Goal: Task Accomplishment & Management: Manage account settings

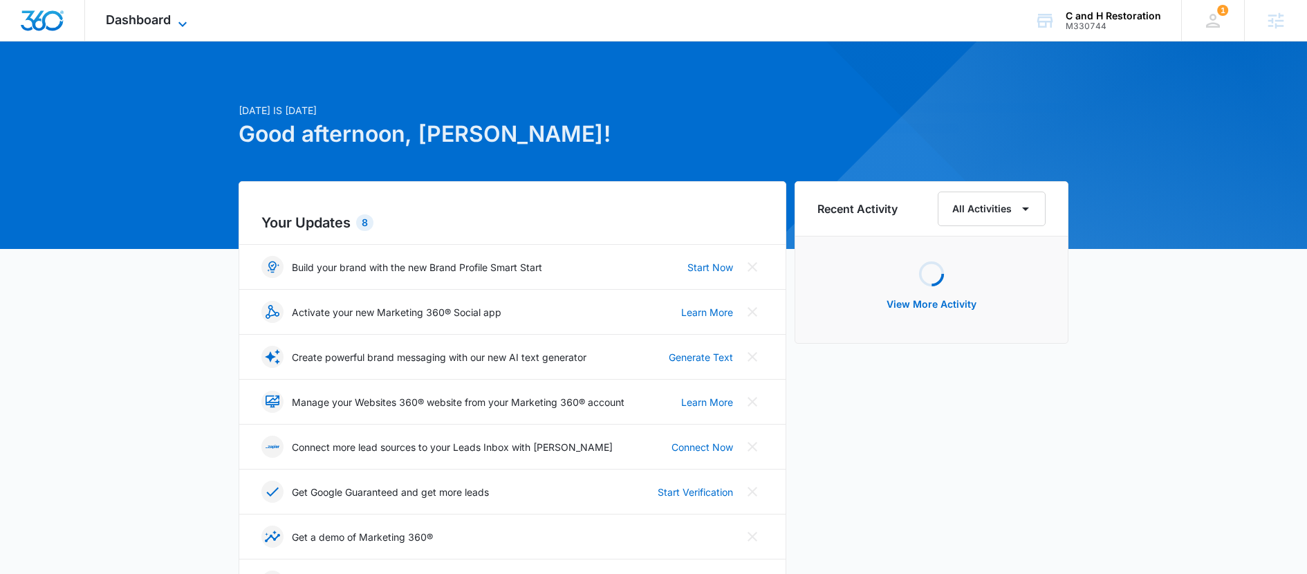
click at [153, 26] on span "Dashboard" at bounding box center [138, 19] width 65 height 15
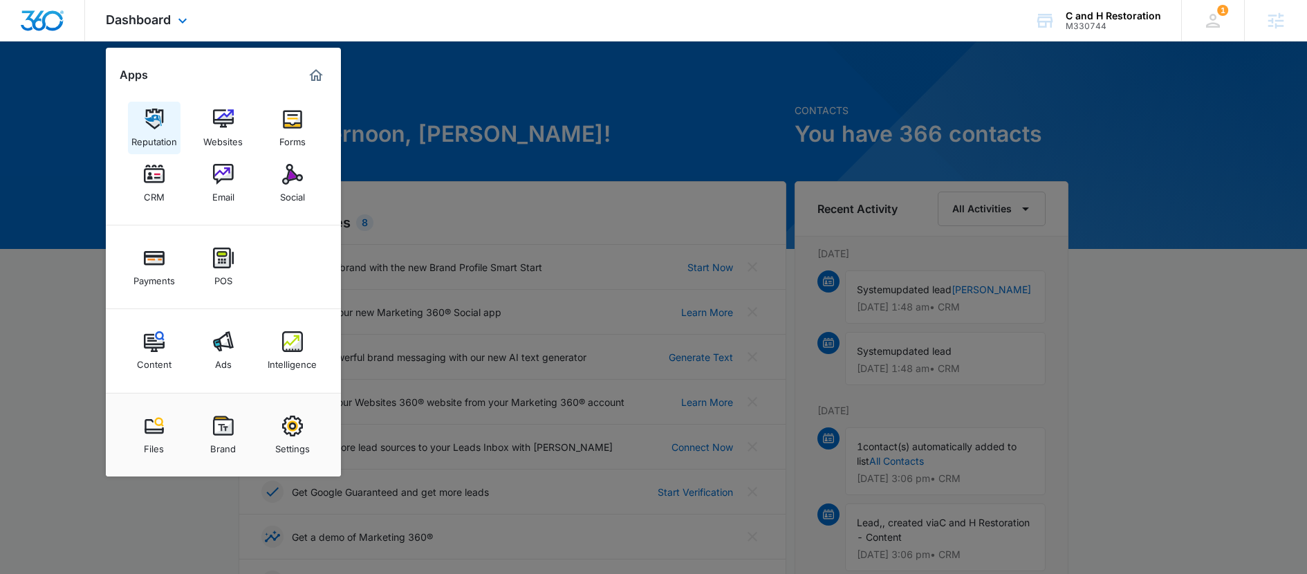
click at [171, 140] on div "Reputation" at bounding box center [154, 138] width 46 height 18
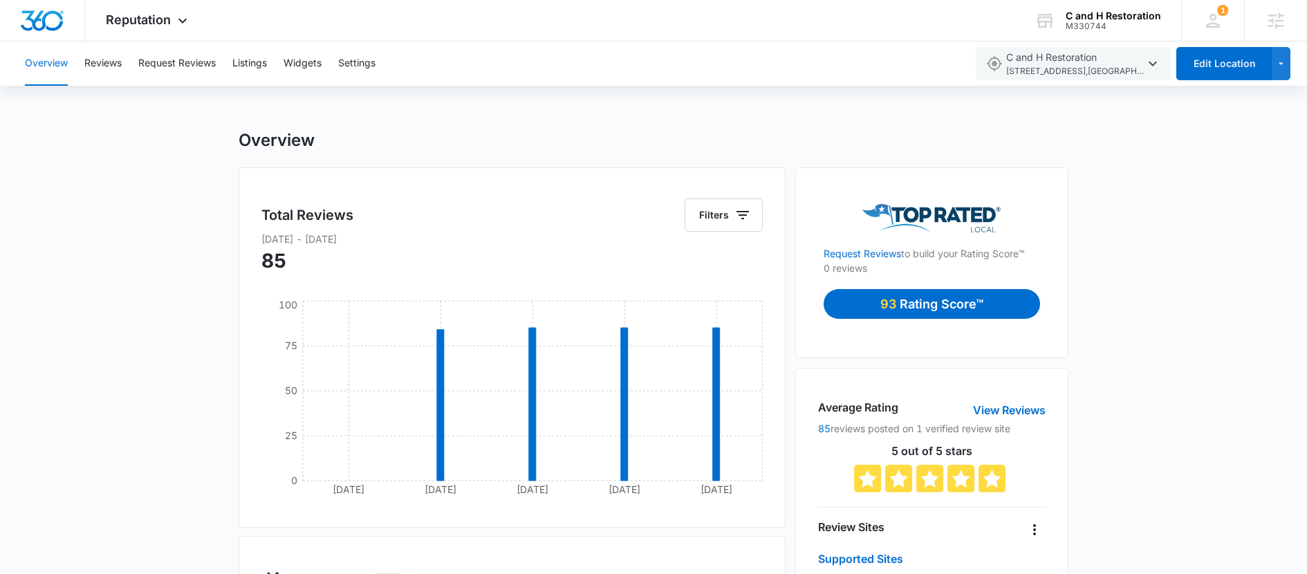
scroll to position [12, 0]
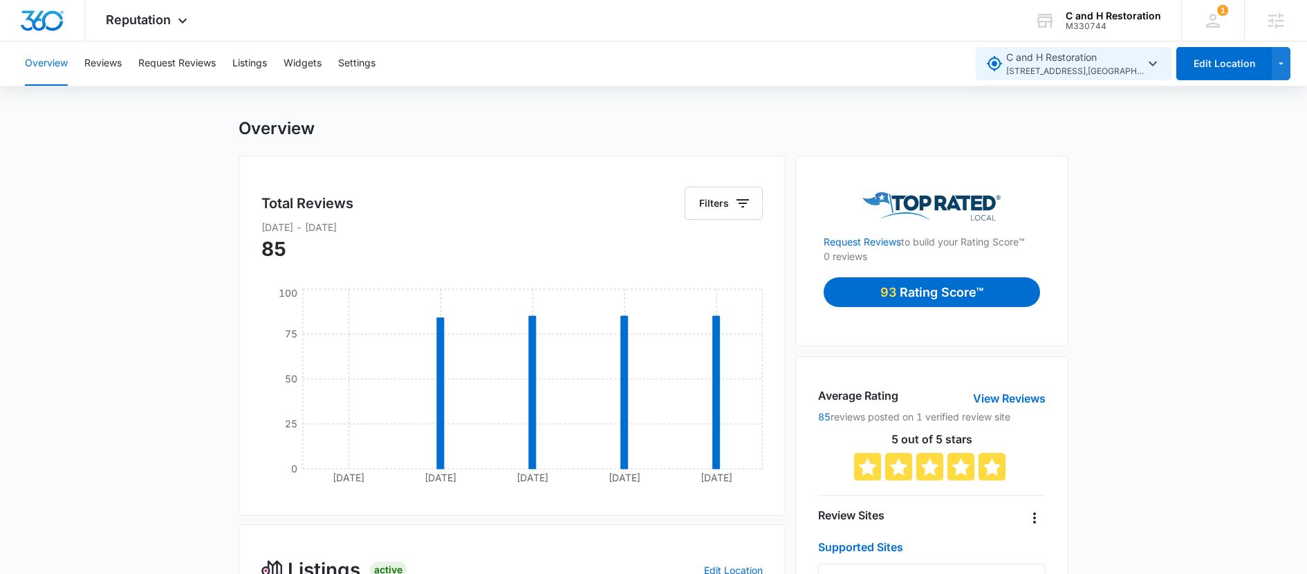
click at [1148, 60] on icon "button" at bounding box center [1153, 63] width 17 height 17
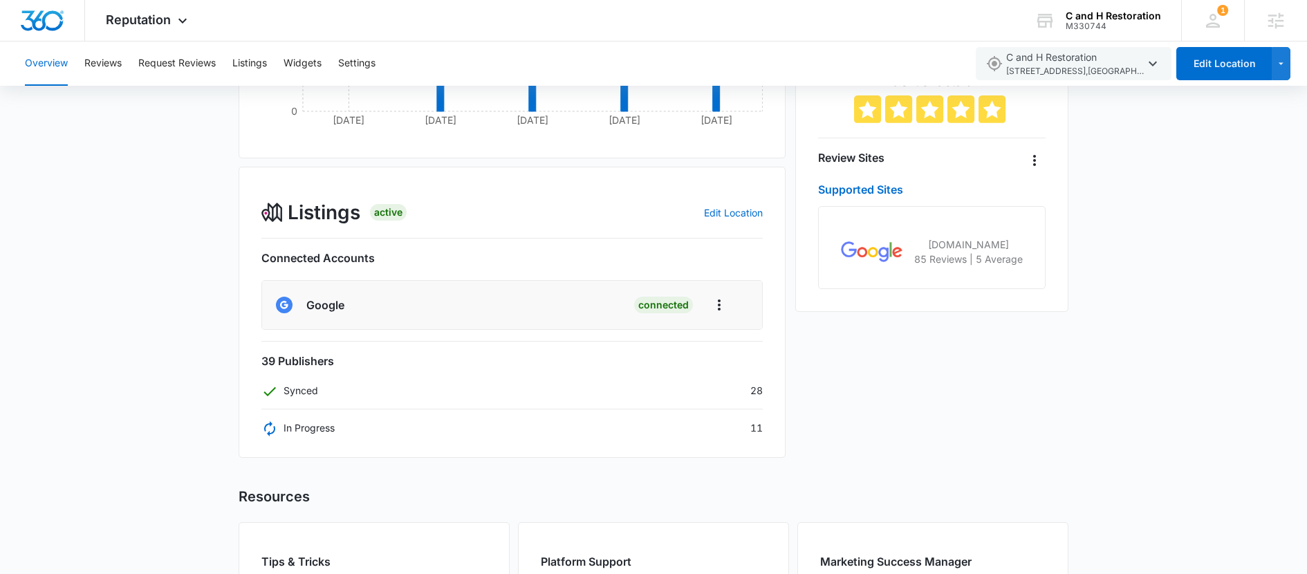
scroll to position [0, 0]
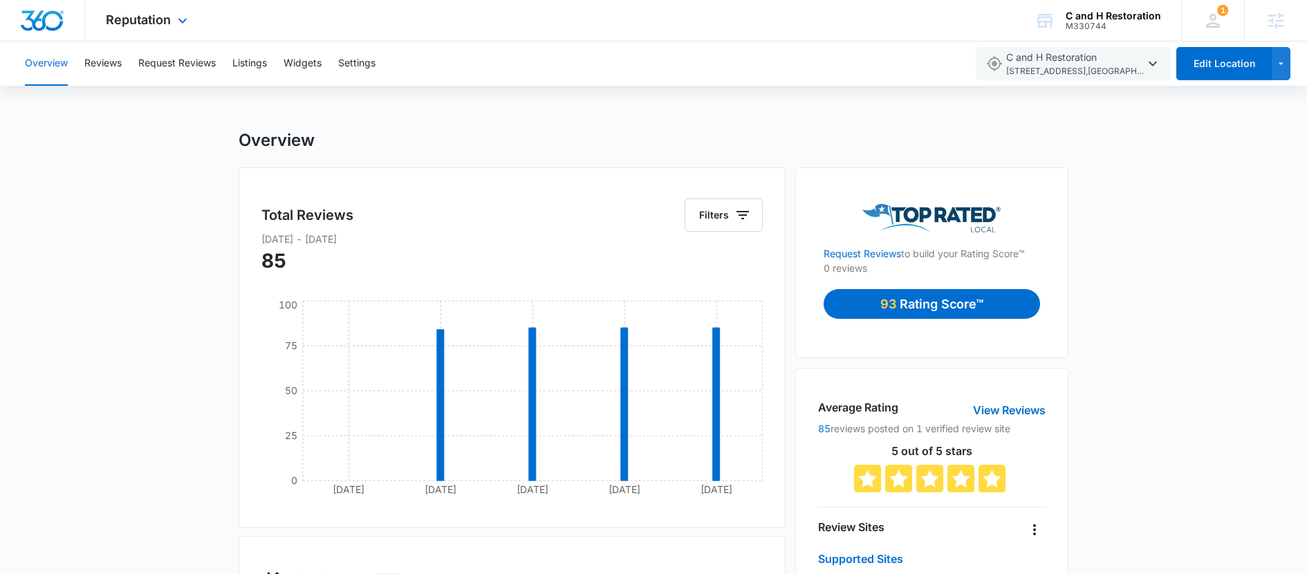
click at [53, 35] on div at bounding box center [42, 20] width 85 height 41
click at [139, 10] on div "Reputation Apps Reputation Websites Forms CRM Email Social Payments POS Content…" at bounding box center [148, 20] width 127 height 41
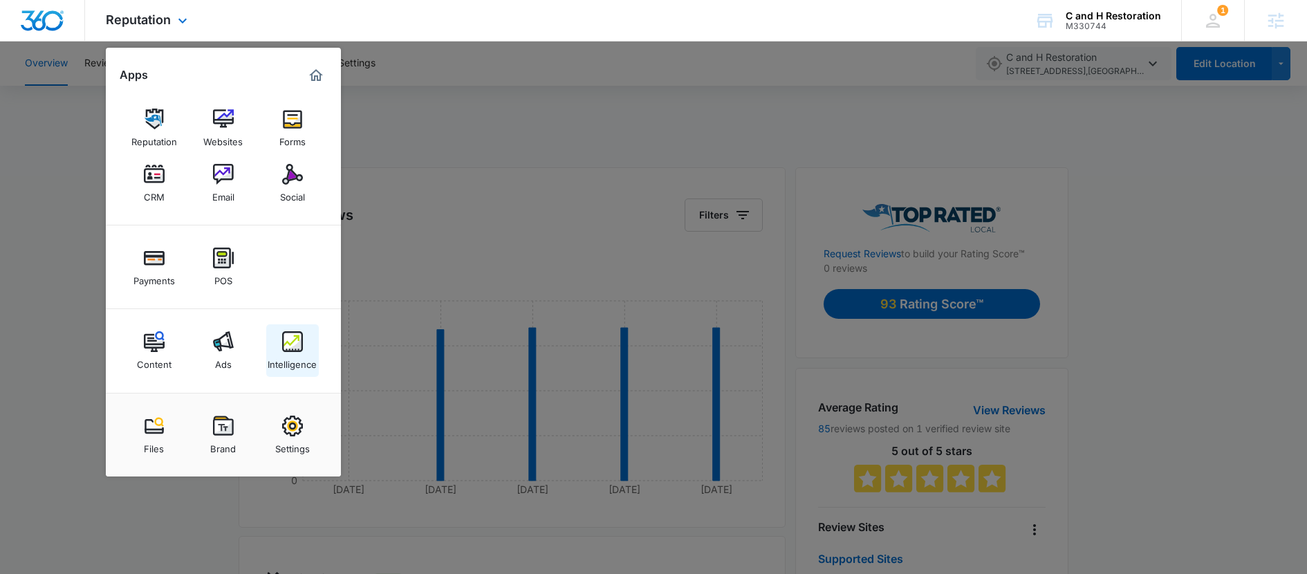
click at [283, 344] on img at bounding box center [292, 341] width 21 height 21
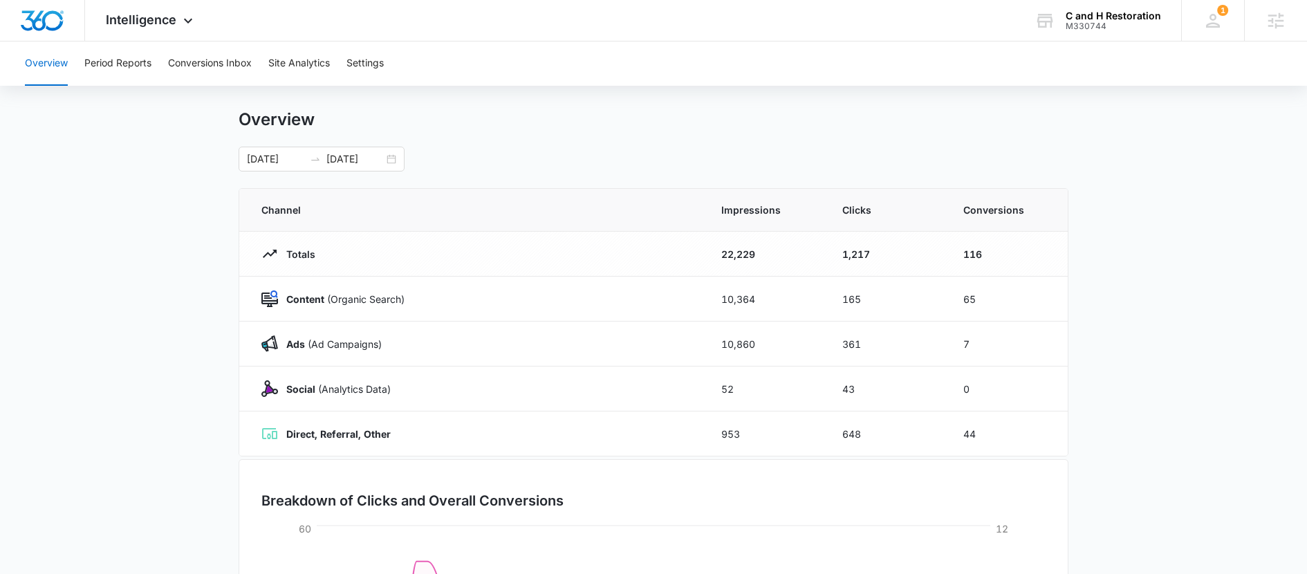
scroll to position [24, 0]
drag, startPoint x: 985, startPoint y: 297, endPoint x: 958, endPoint y: 297, distance: 27.0
click at [958, 297] on td "65" at bounding box center [1007, 296] width 121 height 45
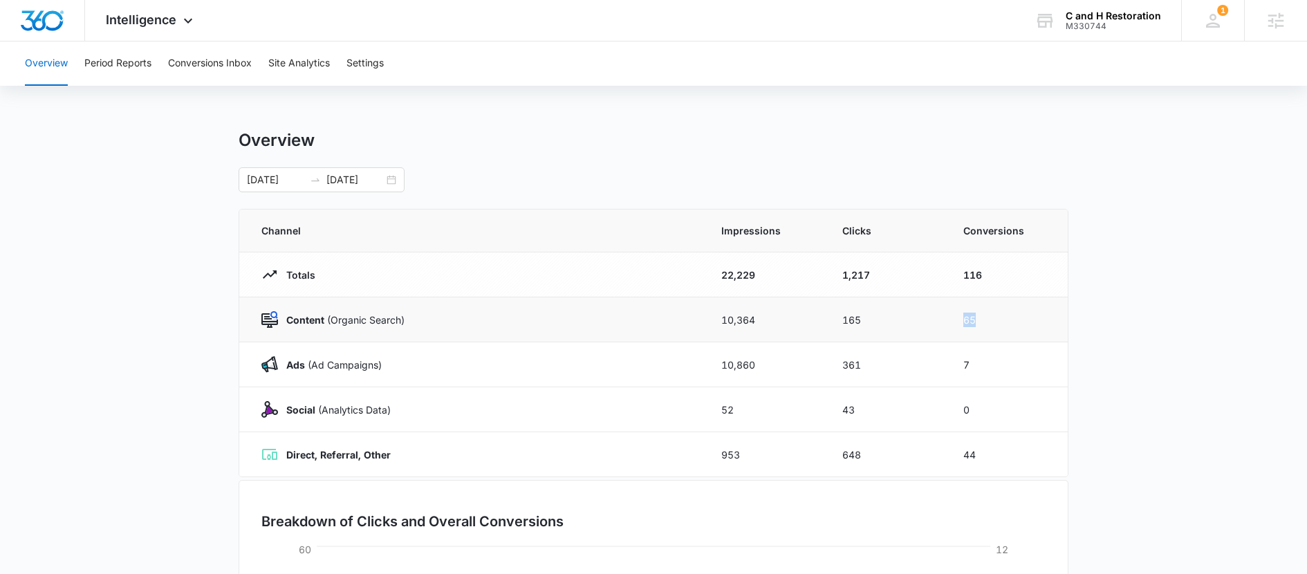
click at [1002, 322] on td "65" at bounding box center [1007, 319] width 121 height 45
drag, startPoint x: 997, startPoint y: 322, endPoint x: 939, endPoint y: 321, distance: 58.1
click at [939, 322] on tr "Content (Organic Search) 10,364 165 65" at bounding box center [653, 319] width 829 height 45
click at [1088, 389] on main "Overview 07/13/2025 09/11/2025 Channel Impressions Clicks Conversions Totals 22…" at bounding box center [653, 493] width 1307 height 726
click at [235, 44] on button "Conversions Inbox" at bounding box center [210, 63] width 84 height 44
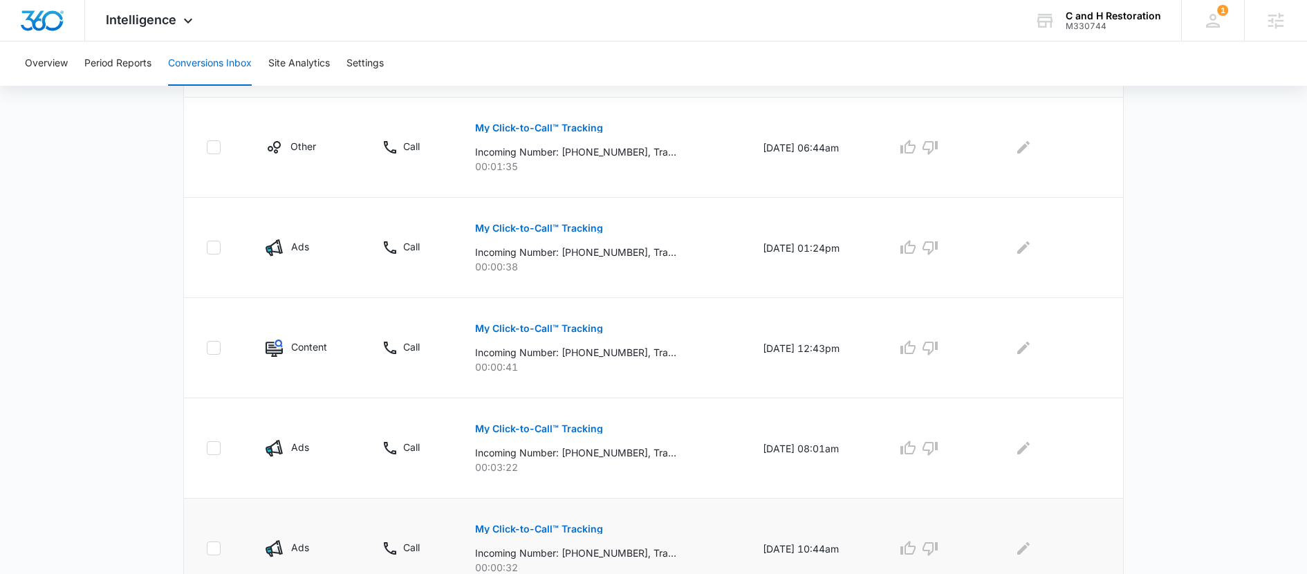
scroll to position [907, 0]
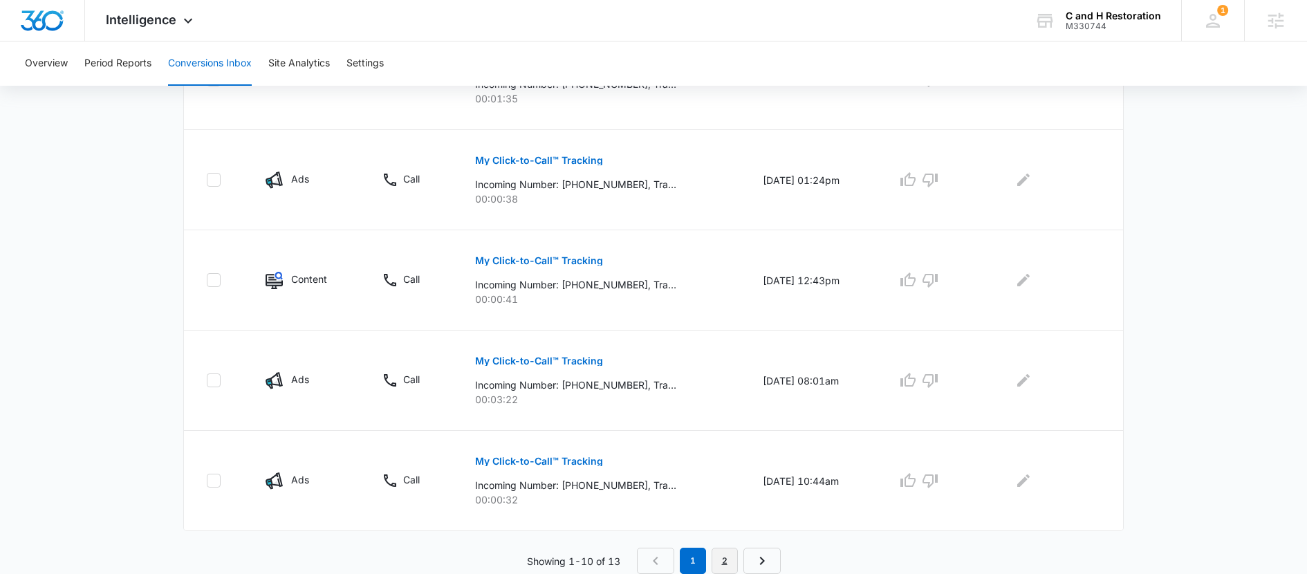
click at [725, 558] on link "2" at bounding box center [725, 561] width 26 height 26
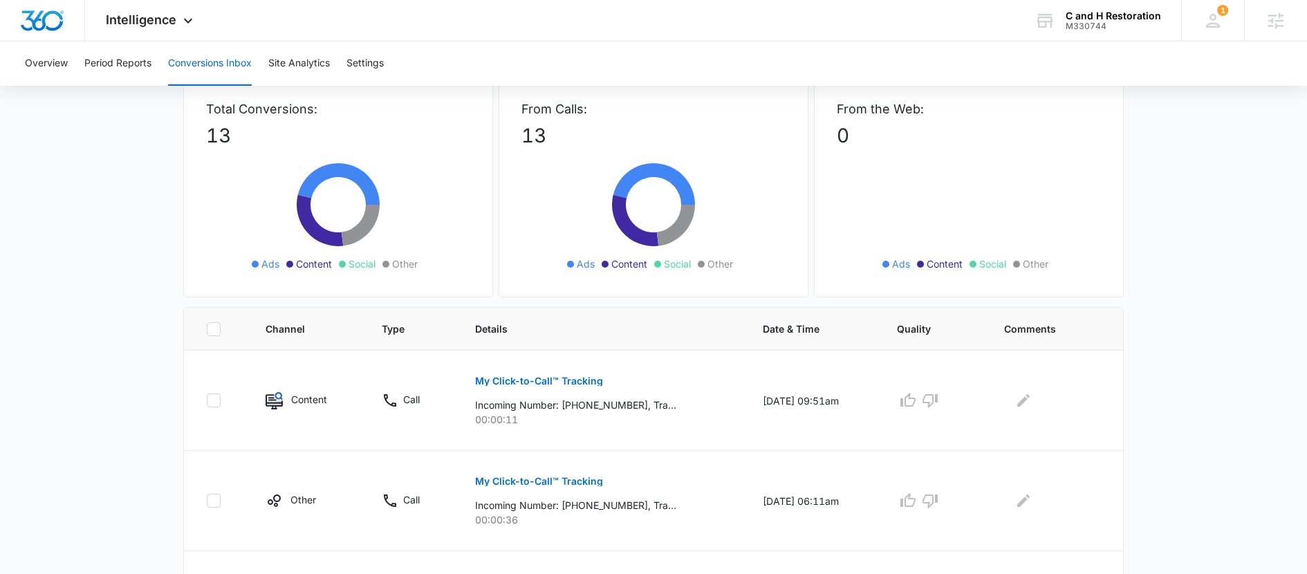
scroll to position [205, 0]
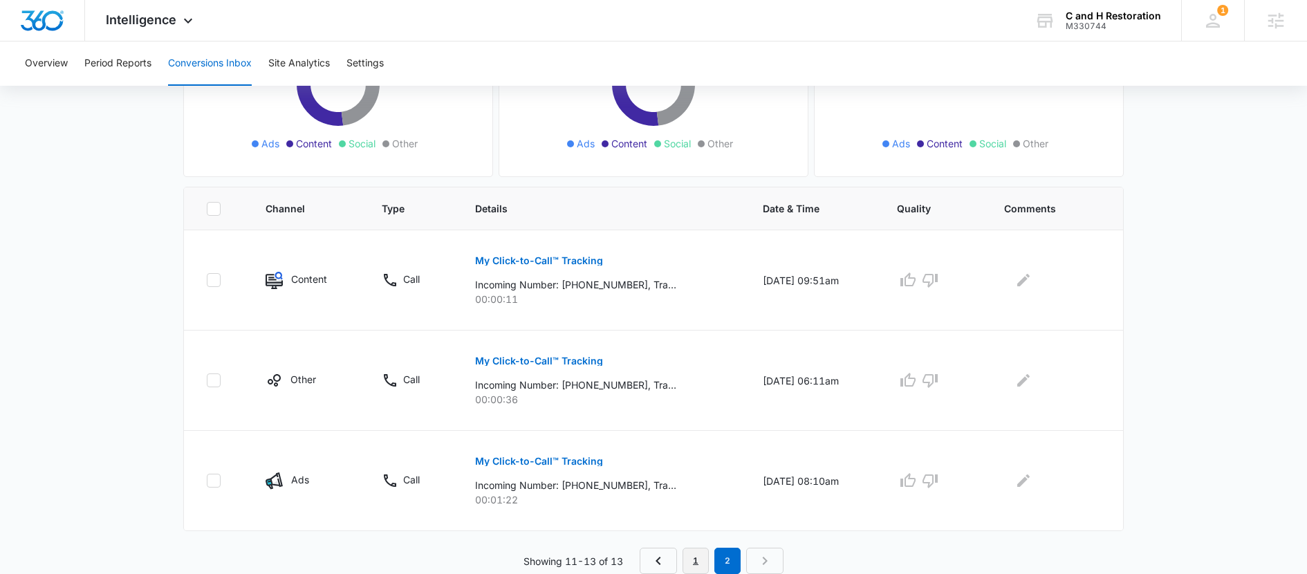
click at [701, 560] on link "1" at bounding box center [696, 561] width 26 height 26
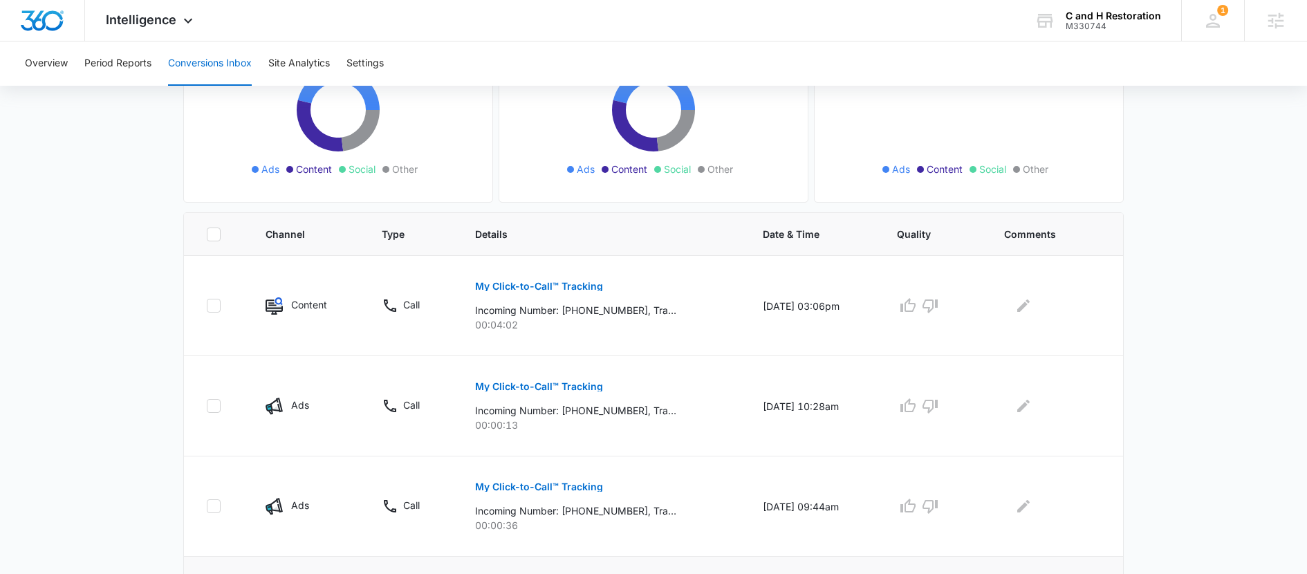
scroll to position [286, 0]
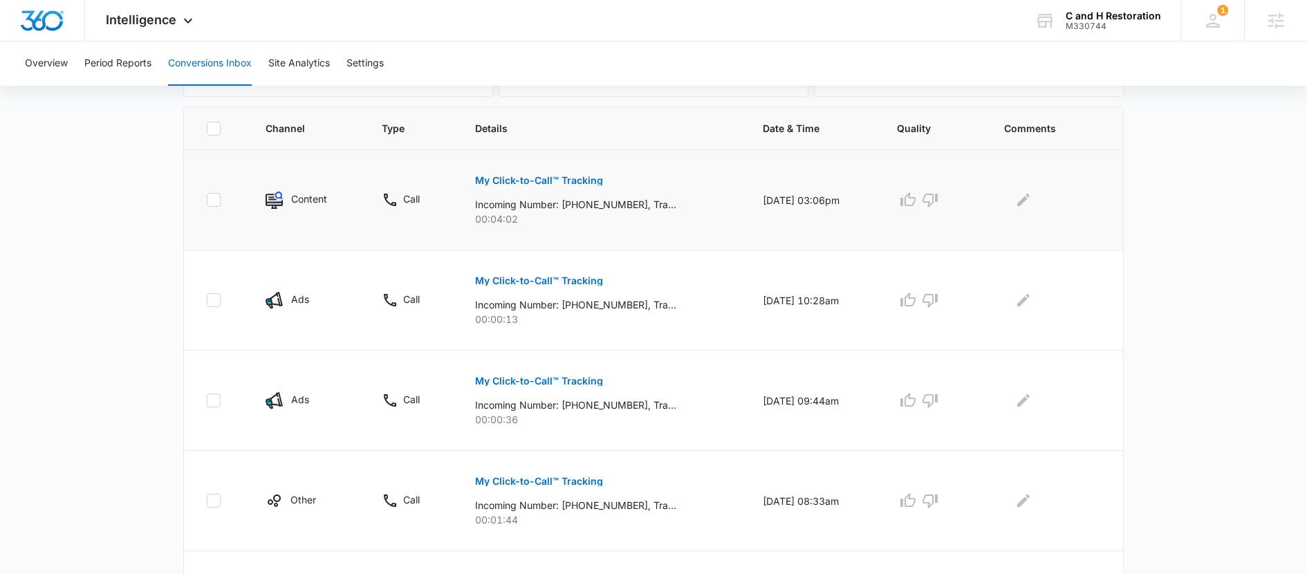
click at [545, 184] on p "My Click-to-Call™ Tracking" at bounding box center [539, 181] width 128 height 10
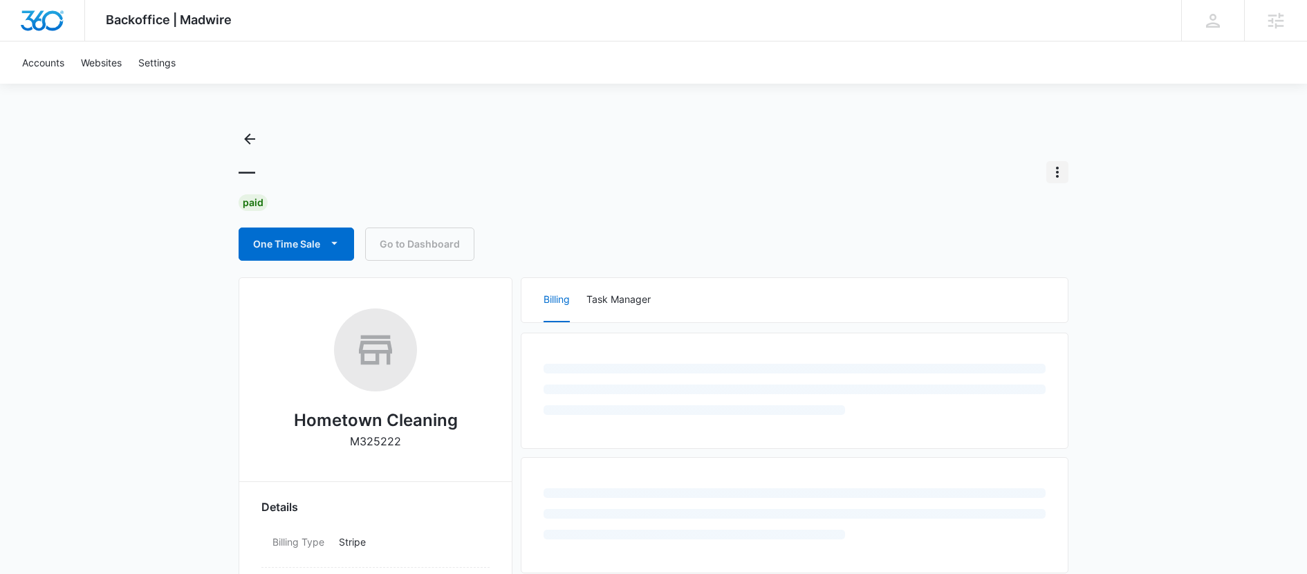
click at [1049, 176] on icon "Actions" at bounding box center [1057, 172] width 17 height 17
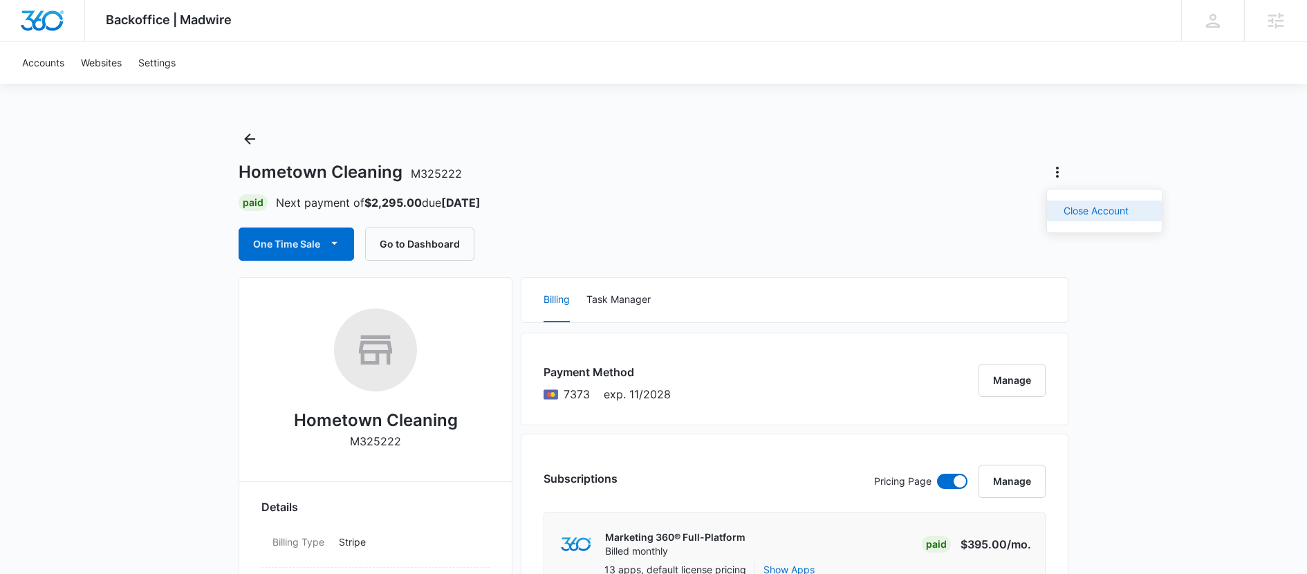
click at [1078, 212] on div "Close Account" at bounding box center [1096, 211] width 65 height 10
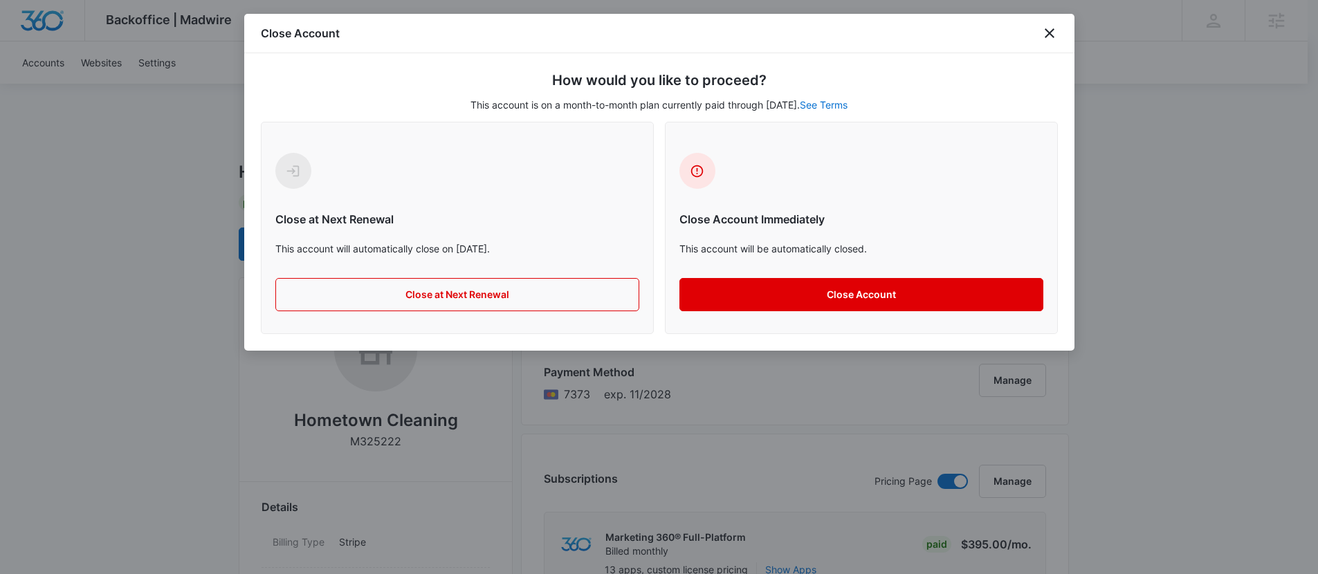
click at [769, 290] on button "Close Account" at bounding box center [861, 294] width 364 height 33
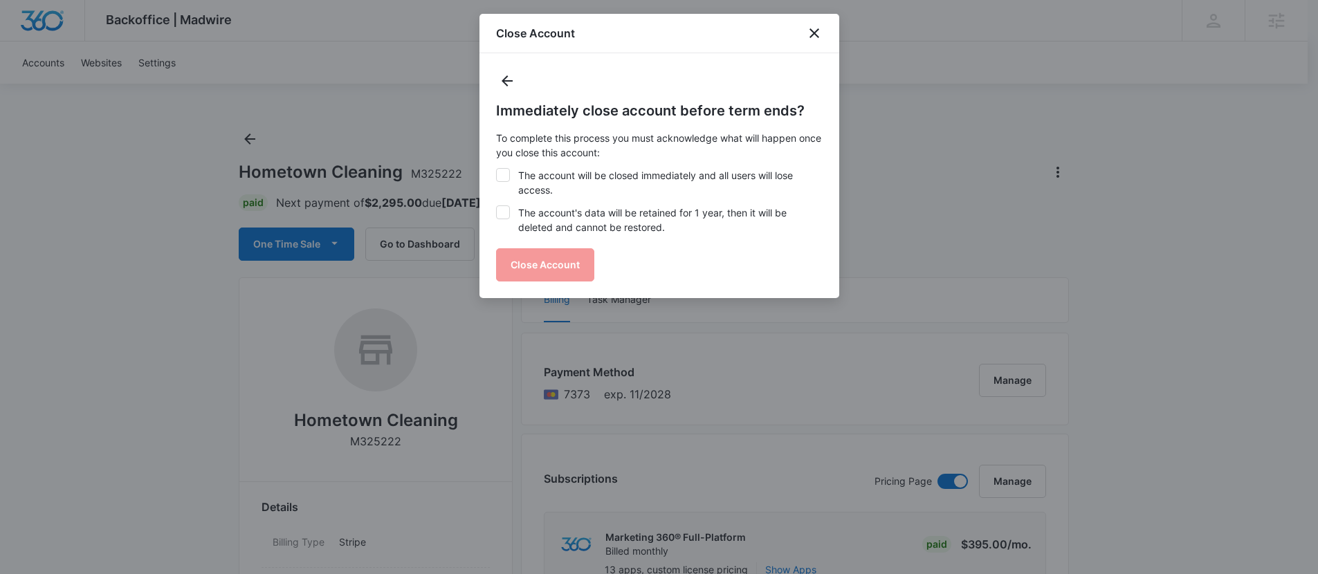
click at [506, 183] on label "The account will be closed immediately and all users will lose access." at bounding box center [659, 182] width 326 height 29
click at [497, 169] on input "The account will be closed immediately and all users will lose access." at bounding box center [496, 168] width 1 height 1
checkbox input "true"
click at [506, 206] on icon at bounding box center [503, 212] width 12 height 12
click at [497, 206] on input "The account's data will be retained for 1 year, then it will be deleted and can…" at bounding box center [496, 205] width 1 height 1
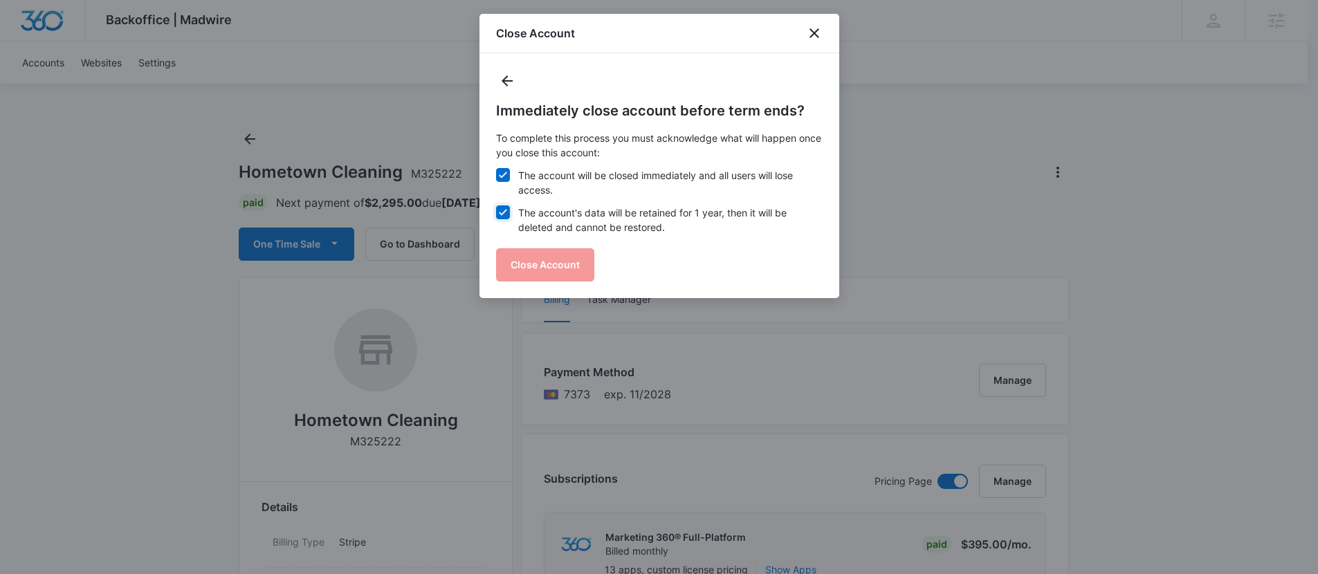
checkbox input "true"
click at [536, 263] on button "Close Account" at bounding box center [545, 264] width 98 height 33
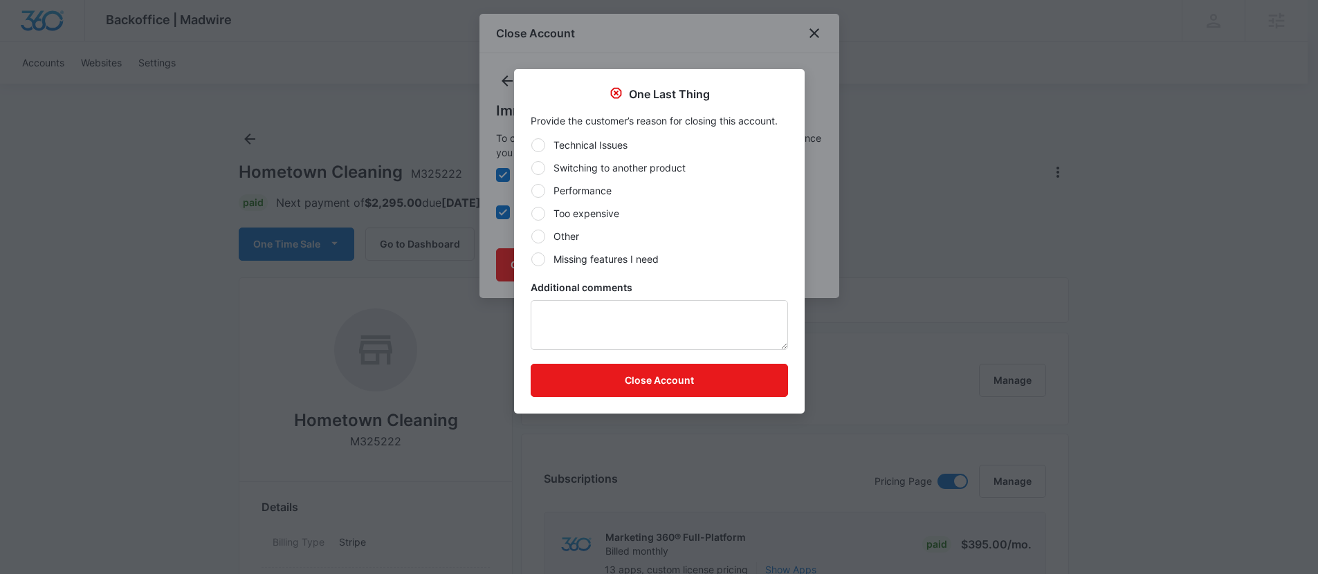
click at [534, 220] on label "Too expensive" at bounding box center [658, 213] width 257 height 15
click at [531, 214] on input "Too expensive" at bounding box center [530, 213] width 1 height 1
click at [536, 237] on div at bounding box center [538, 237] width 14 height 14
click at [531, 237] on input "Other" at bounding box center [530, 236] width 1 height 1
radio input "false"
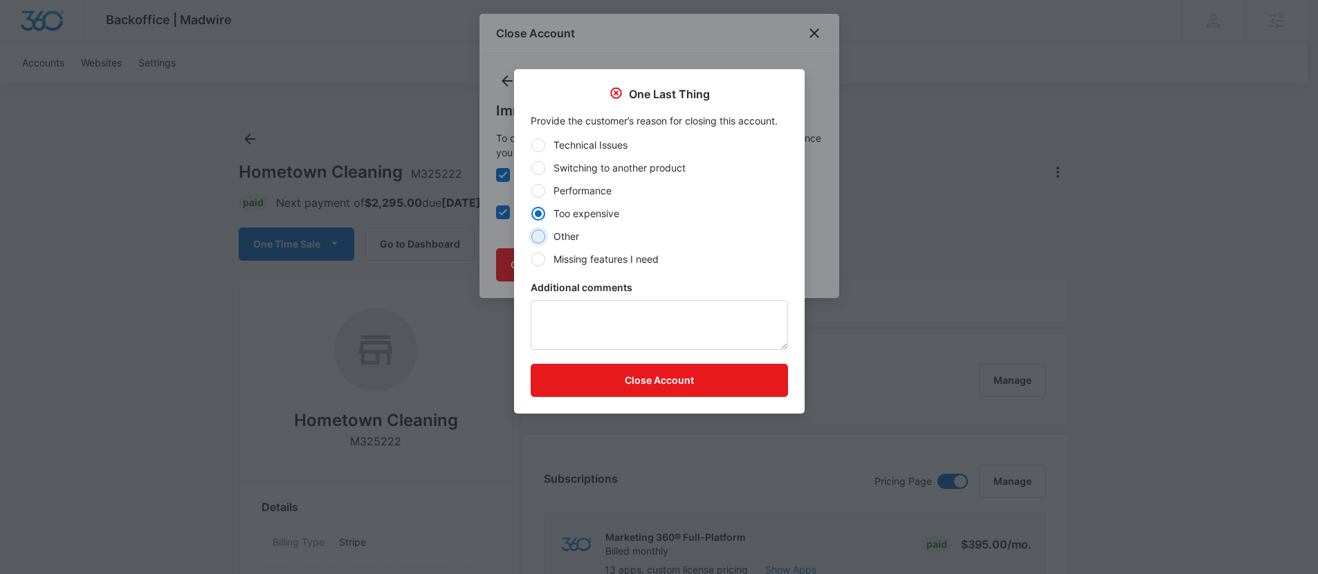
radio input "true"
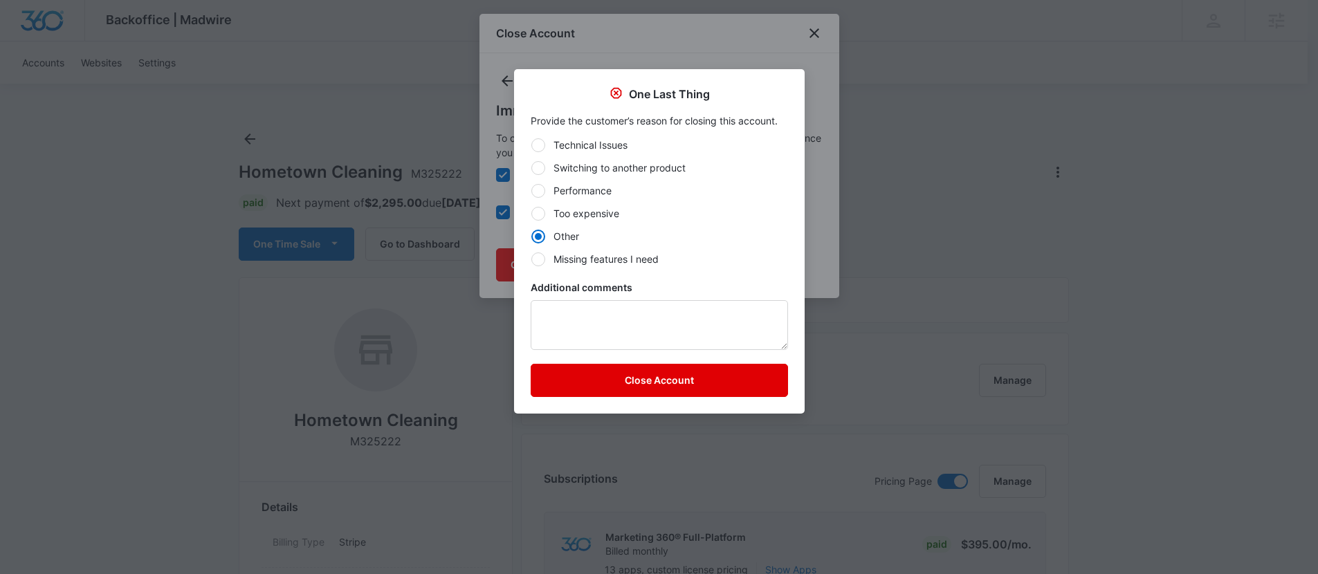
click at [607, 380] on button "Close Account" at bounding box center [658, 380] width 257 height 33
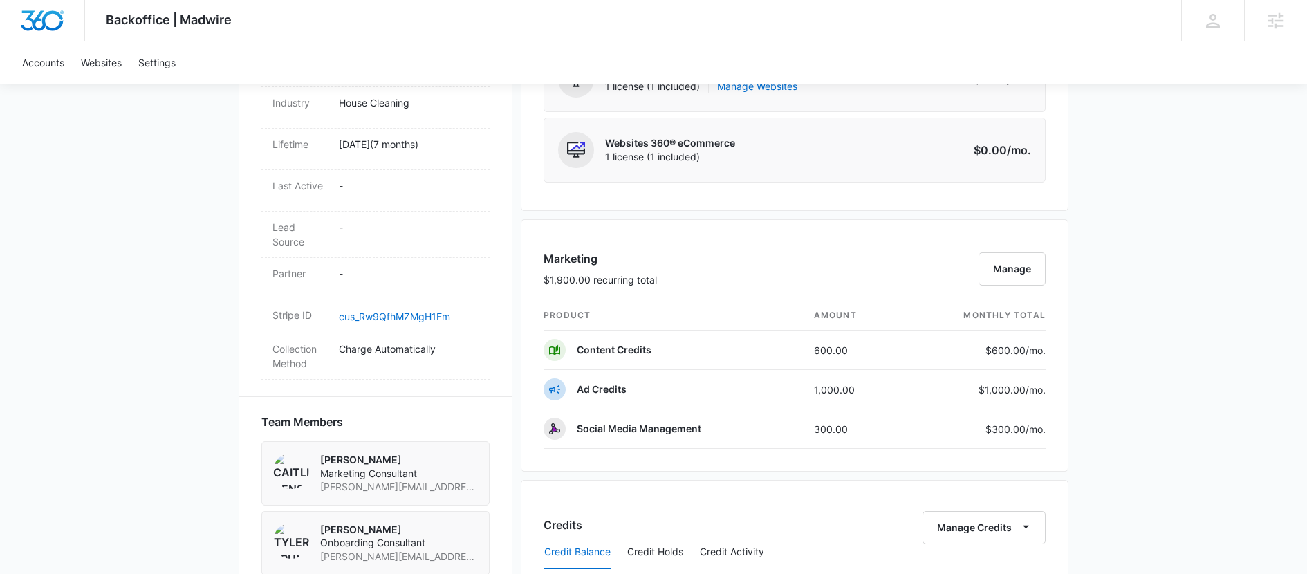
scroll to position [884, 0]
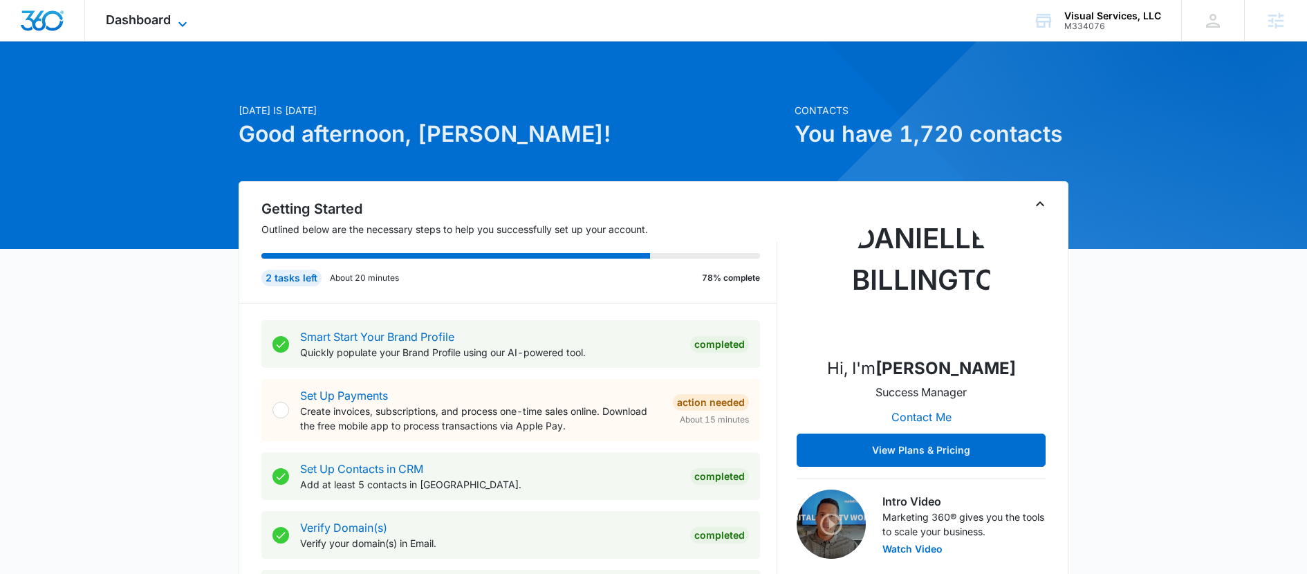
click at [130, 17] on span "Dashboard" at bounding box center [138, 19] width 65 height 15
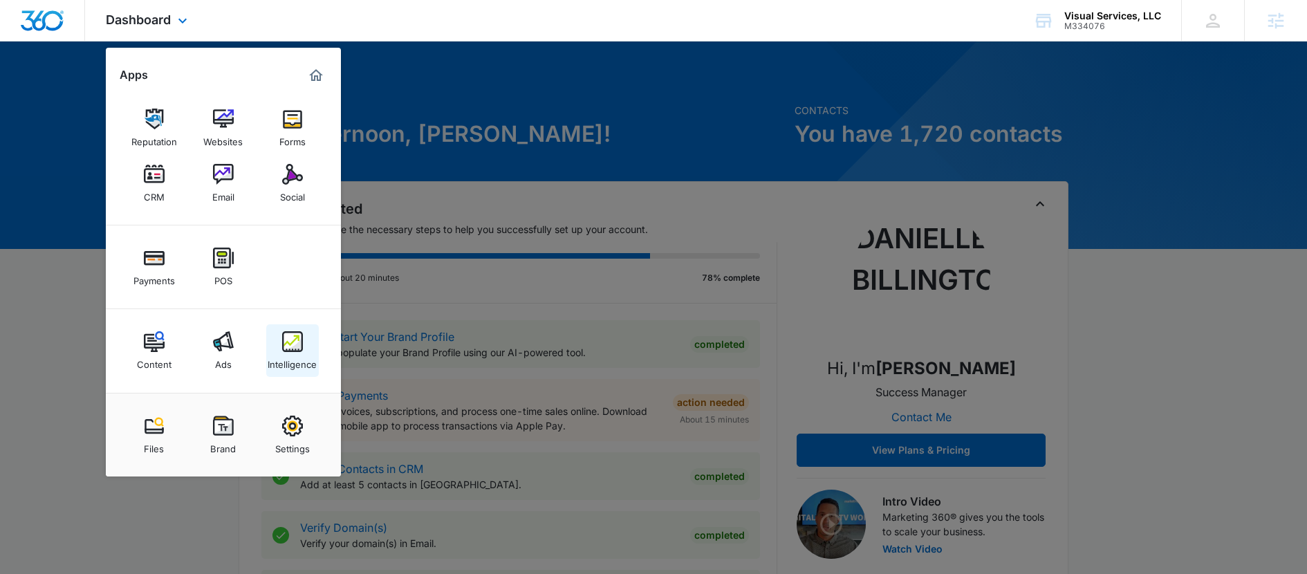
click at [297, 347] on img at bounding box center [292, 341] width 21 height 21
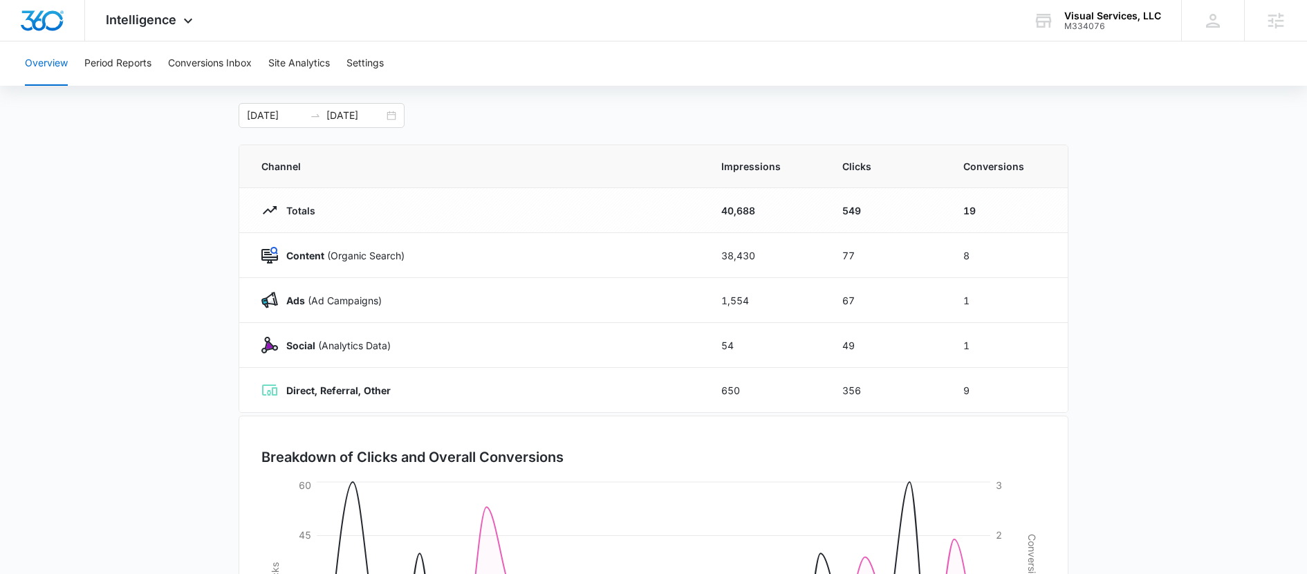
scroll to position [66, 0]
drag, startPoint x: 976, startPoint y: 301, endPoint x: 954, endPoint y: 301, distance: 22.1
click at [954, 301] on td "1" at bounding box center [1007, 299] width 121 height 45
